Goal: Transaction & Acquisition: Obtain resource

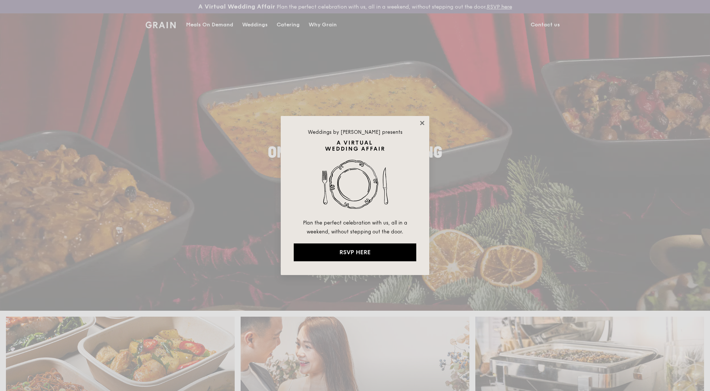
click at [422, 120] on icon at bounding box center [422, 123] width 7 height 7
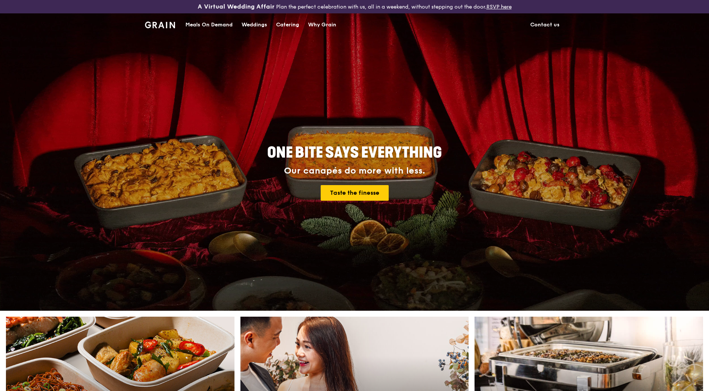
click at [169, 26] on img at bounding box center [160, 25] width 30 height 7
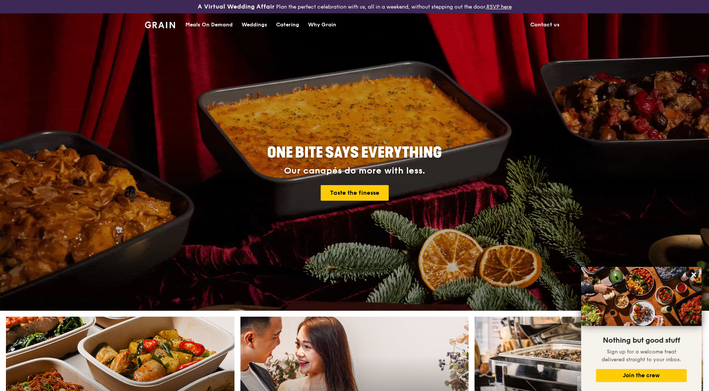
click at [294, 27] on div "Catering" at bounding box center [287, 25] width 23 height 22
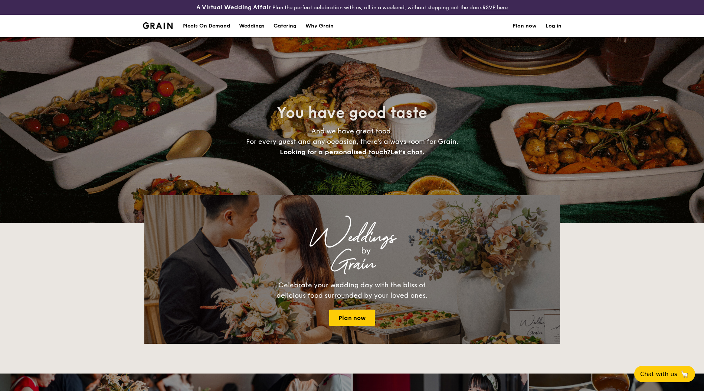
select select
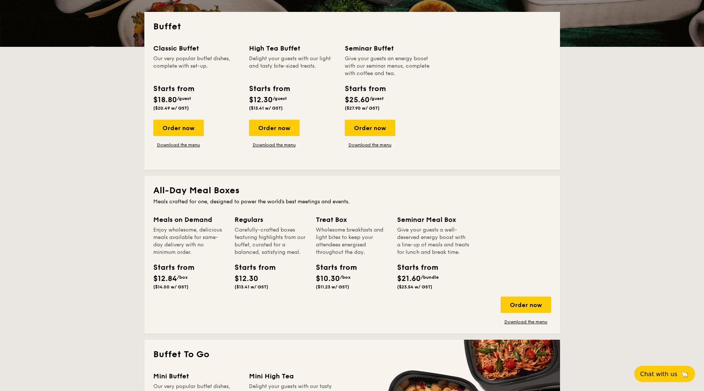
scroll to position [178, 0]
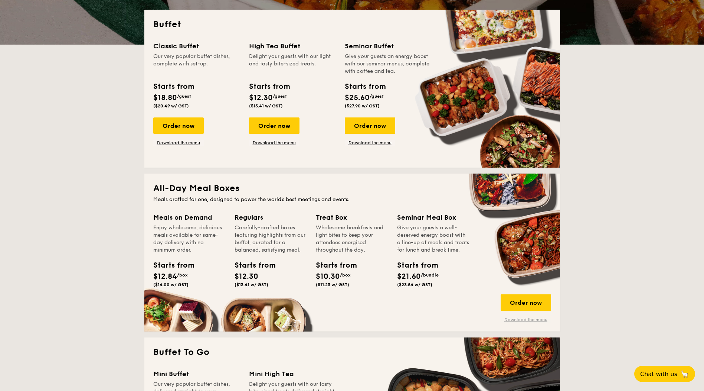
click at [518, 317] on link "Download the menu" at bounding box center [526, 319] width 51 height 6
